Goal: Task Accomplishment & Management: Use online tool/utility

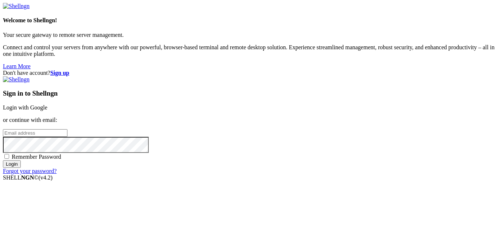
click at [47, 104] on link "Login with Google" at bounding box center [25, 107] width 45 height 6
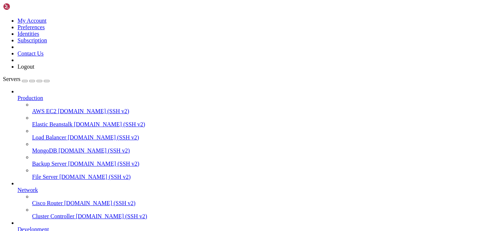
scroll to position [102, 0]
